Goal: Check status: Check status

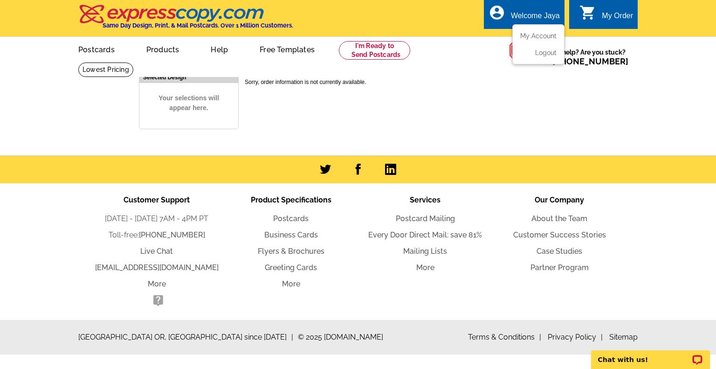
click at [511, 21] on div "account_circle Welcome Jaya My Account Logout" at bounding box center [524, 14] width 81 height 29
click at [524, 35] on link "My Account" at bounding box center [537, 36] width 40 height 8
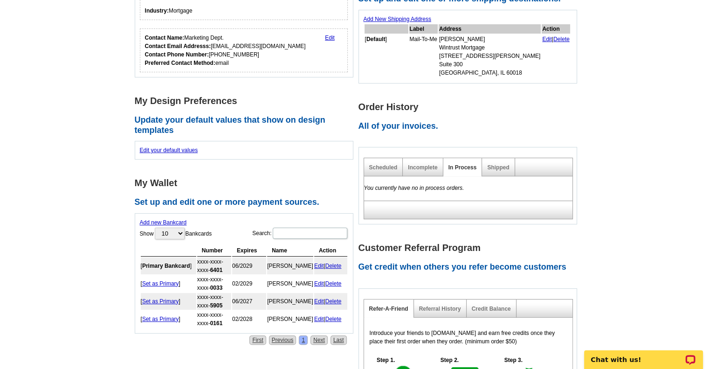
scroll to position [187, 0]
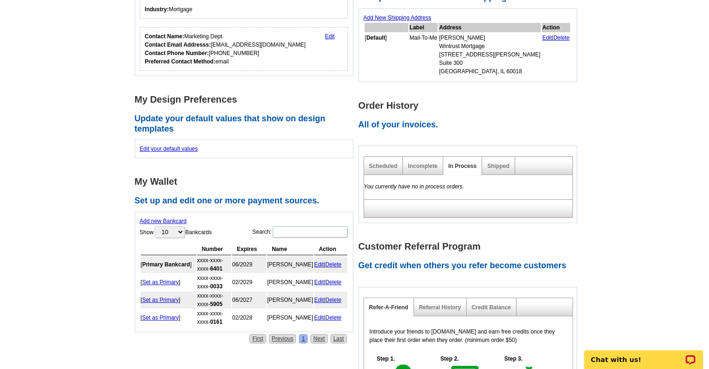
click at [500, 169] on div "Shipped" at bounding box center [498, 166] width 33 height 18
click at [496, 166] on link "Shipped" at bounding box center [498, 166] width 22 height 7
click at [416, 166] on link "Incomplete" at bounding box center [422, 166] width 29 height 7
click at [366, 167] on div "Scheduled" at bounding box center [383, 166] width 39 height 18
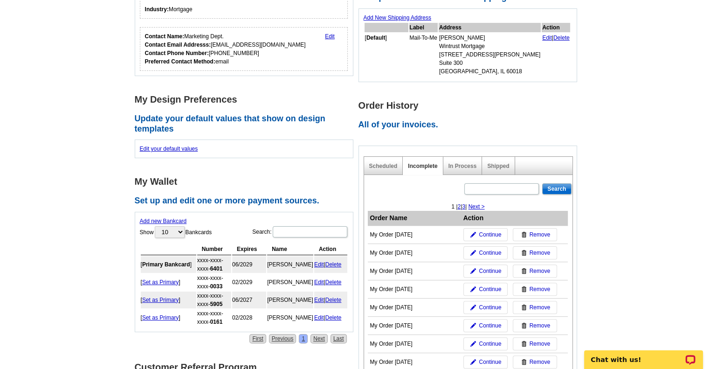
click at [467, 161] on div "In Process" at bounding box center [463, 166] width 39 height 18
click at [467, 164] on link "In Process" at bounding box center [463, 166] width 28 height 7
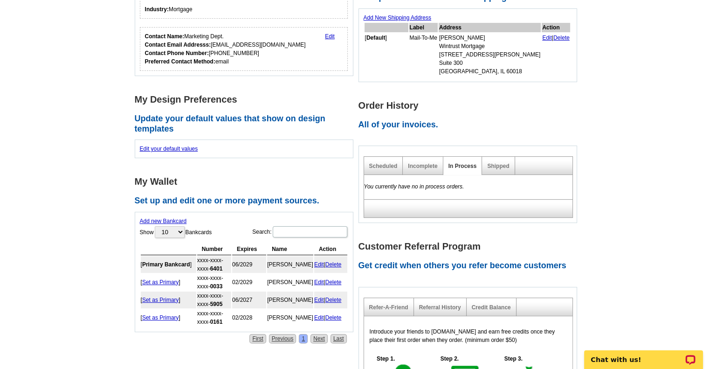
click at [528, 165] on div "Scheduled Incomplete In Process Shipped" at bounding box center [468, 165] width 209 height 19
click at [496, 163] on link "Shipped" at bounding box center [498, 166] width 22 height 7
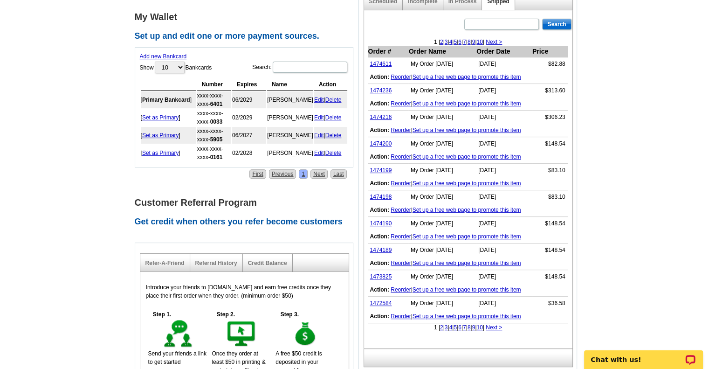
scroll to position [373, 0]
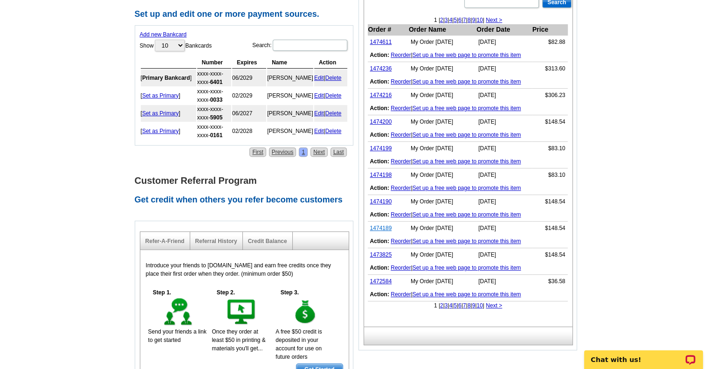
click at [377, 226] on link "1474189" at bounding box center [381, 228] width 22 height 7
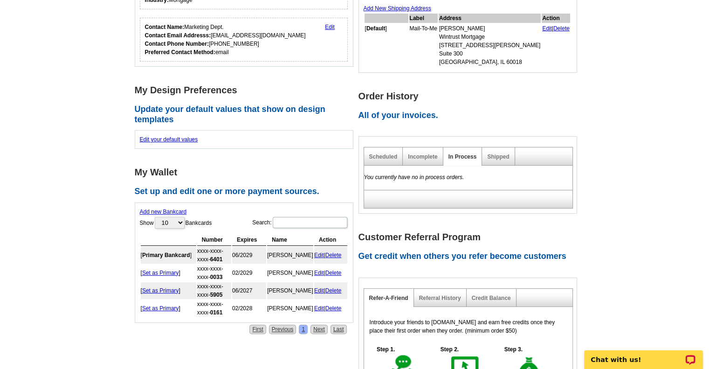
scroll to position [187, 0]
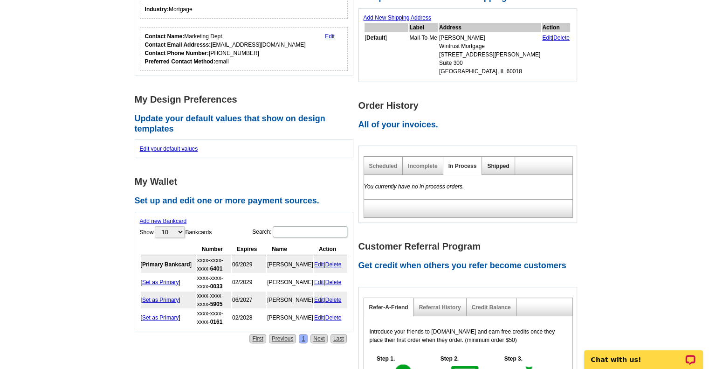
click at [498, 163] on link "Shipped" at bounding box center [498, 166] width 22 height 7
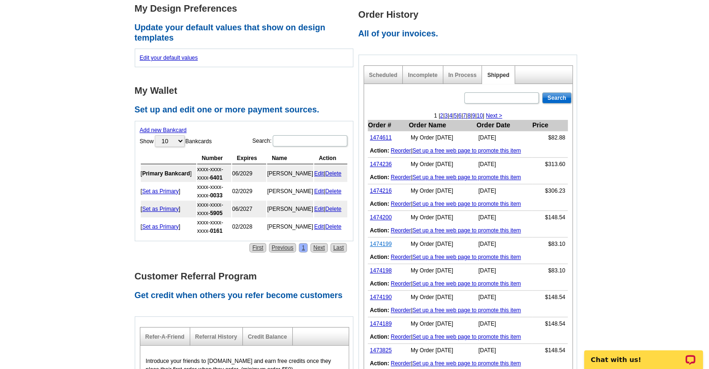
scroll to position [280, 0]
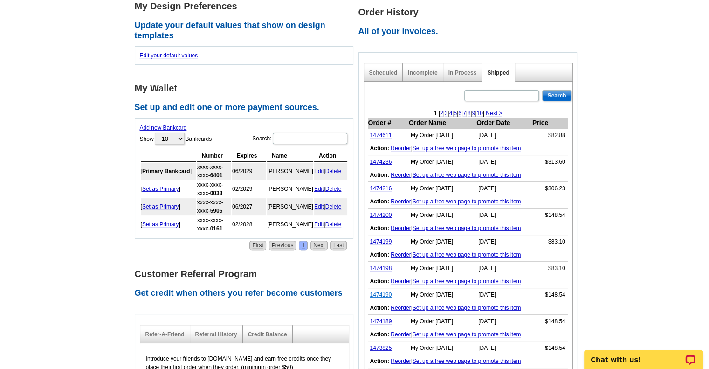
click at [378, 293] on link "1474190" at bounding box center [381, 294] width 22 height 7
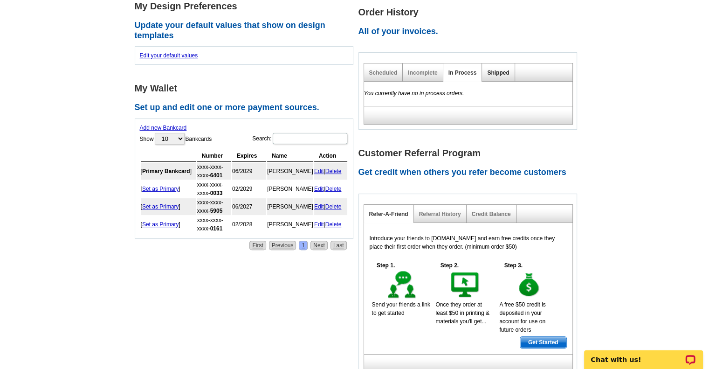
click at [498, 70] on link "Shipped" at bounding box center [498, 72] width 22 height 7
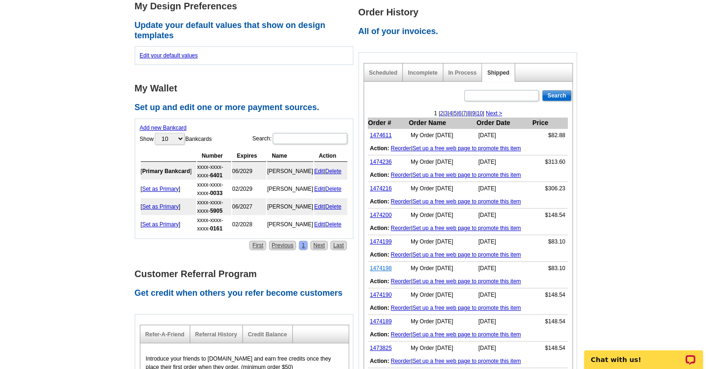
click at [382, 267] on link "1474198" at bounding box center [381, 268] width 22 height 7
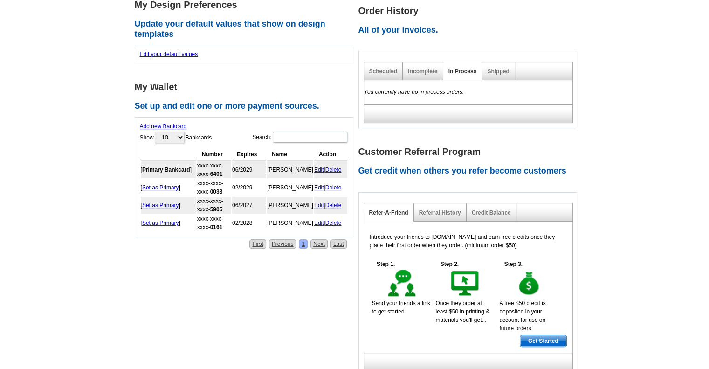
scroll to position [280, 0]
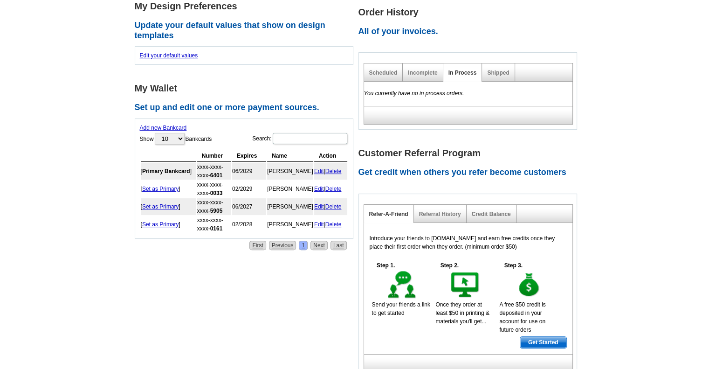
click at [490, 68] on div "Shipped" at bounding box center [498, 72] width 33 height 18
click at [495, 72] on link "Shipped" at bounding box center [498, 72] width 22 height 7
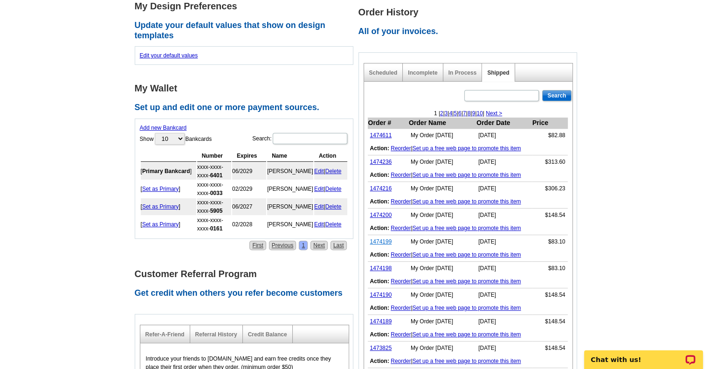
click at [381, 241] on link "1474199" at bounding box center [381, 241] width 22 height 7
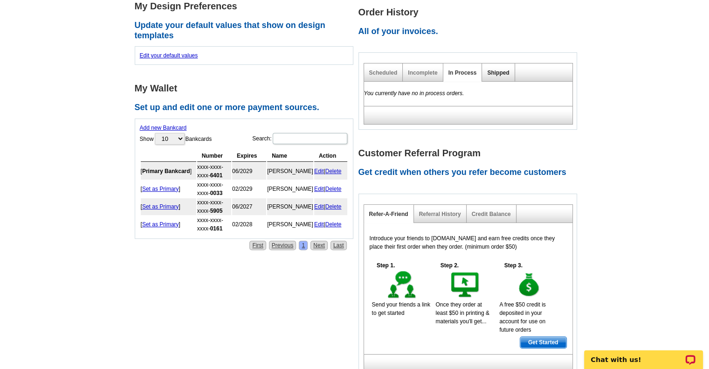
click at [499, 70] on link "Shipped" at bounding box center [498, 72] width 22 height 7
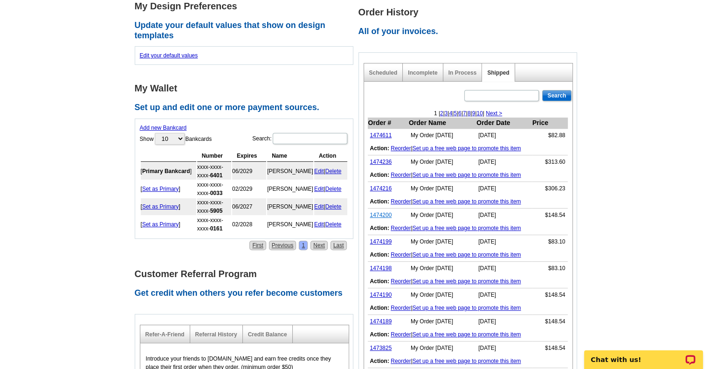
click at [384, 214] on link "1474200" at bounding box center [381, 215] width 22 height 7
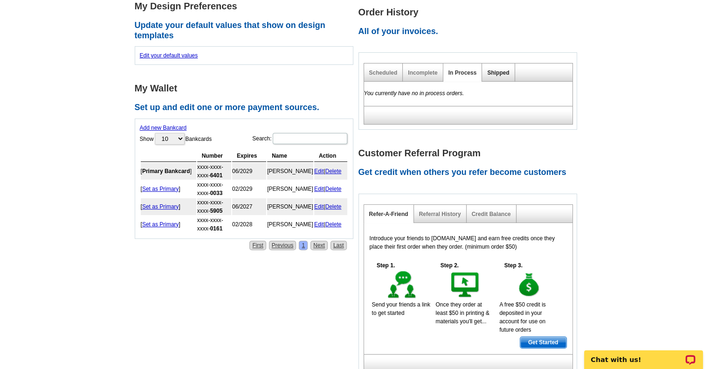
click at [495, 70] on link "Shipped" at bounding box center [498, 72] width 22 height 7
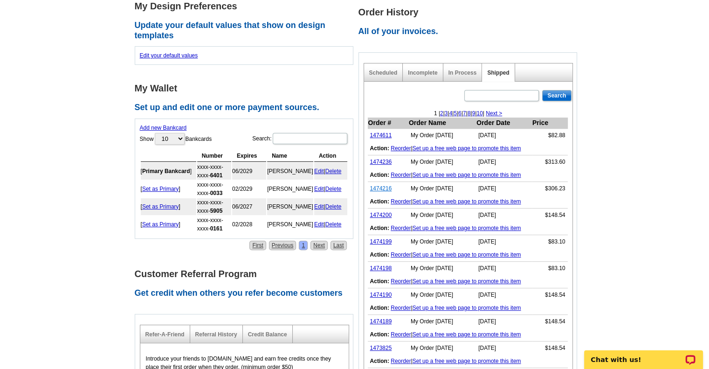
click at [381, 187] on link "1474216" at bounding box center [381, 188] width 22 height 7
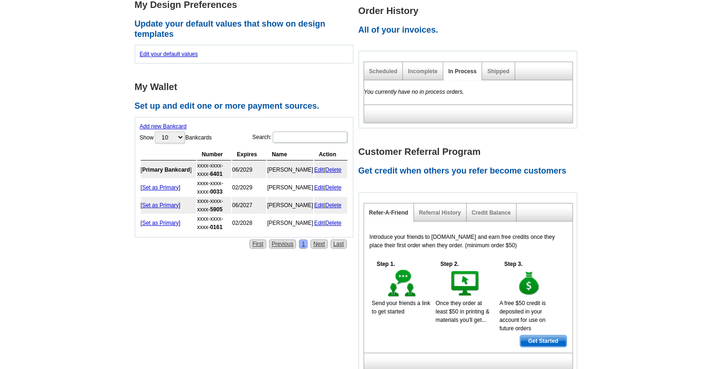
scroll to position [280, 0]
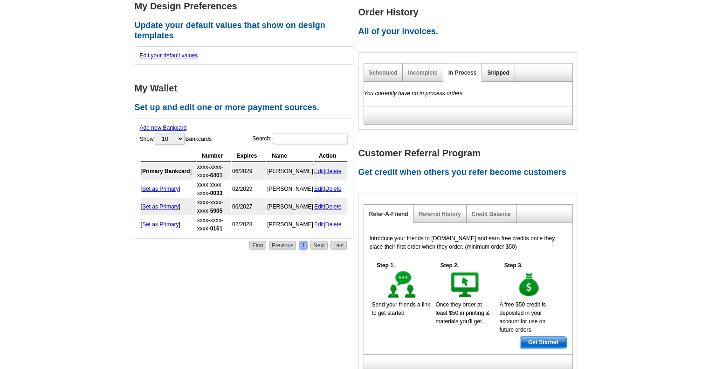
click at [497, 72] on link "Shipped" at bounding box center [498, 72] width 22 height 7
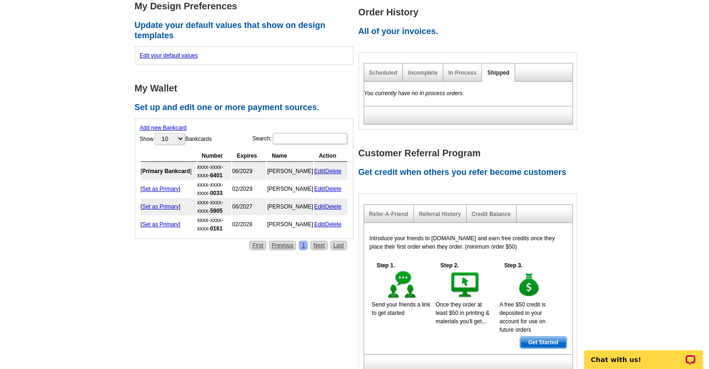
scroll to position [0, 0]
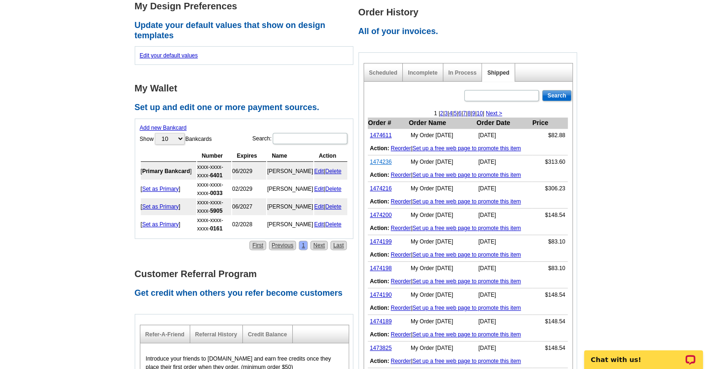
click at [383, 161] on link "1474236" at bounding box center [381, 162] width 22 height 7
